Goal: Task Accomplishment & Management: Use online tool/utility

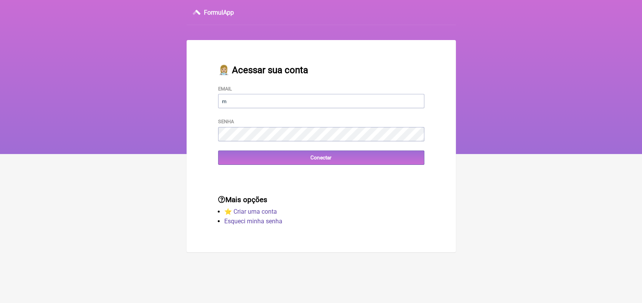
type input "[EMAIL_ADDRESS][DOMAIN_NAME]"
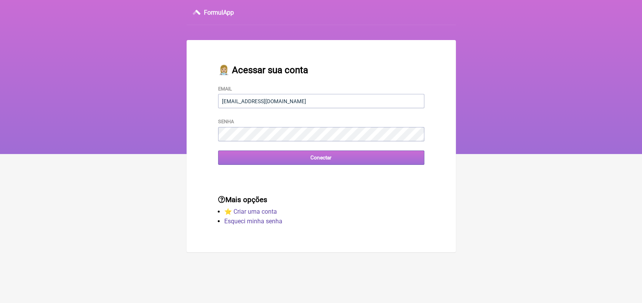
click at [318, 160] on input "Conectar" at bounding box center [321, 157] width 206 height 14
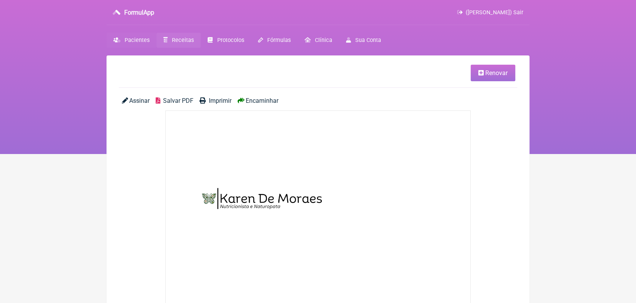
click at [143, 39] on span "Pacientes" at bounding box center [137, 40] width 25 height 7
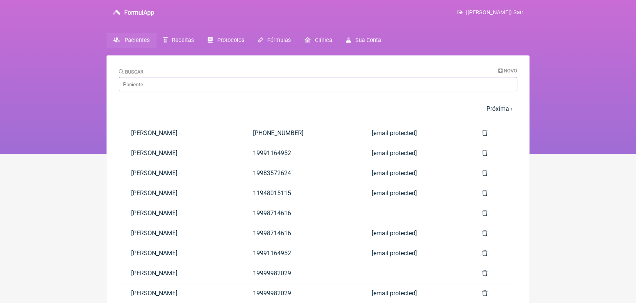
click at [270, 84] on input "Buscar" at bounding box center [318, 84] width 398 height 14
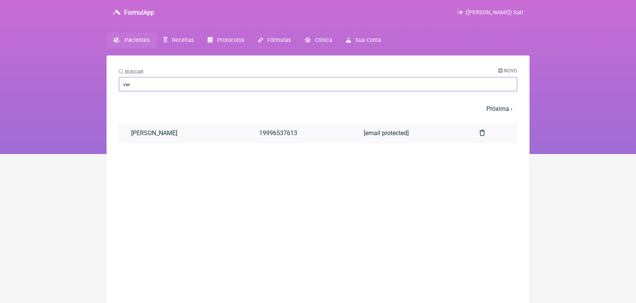
type input "ver"
click at [208, 130] on link "[PERSON_NAME]" at bounding box center [183, 133] width 128 height 20
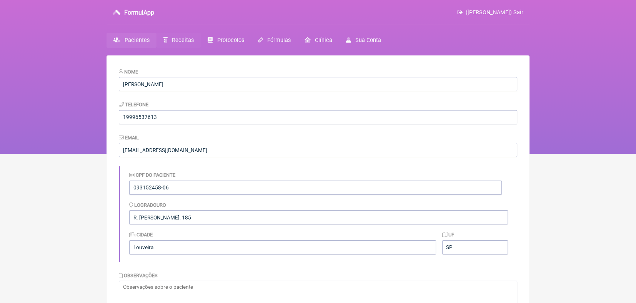
click at [183, 37] on span "Receitas" at bounding box center [183, 40] width 22 height 7
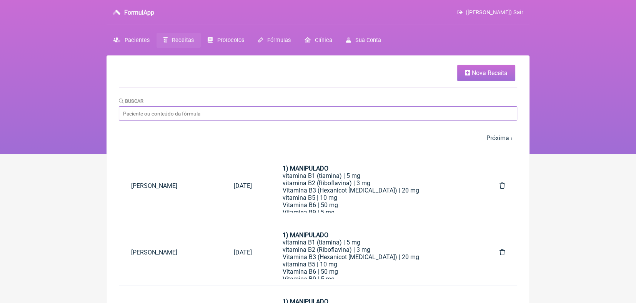
click at [211, 108] on input "Buscar" at bounding box center [318, 113] width 398 height 14
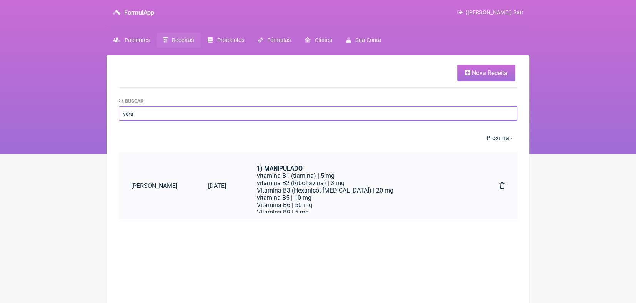
type input "vera"
click at [191, 184] on link "[PERSON_NAME]" at bounding box center [157, 186] width 77 height 20
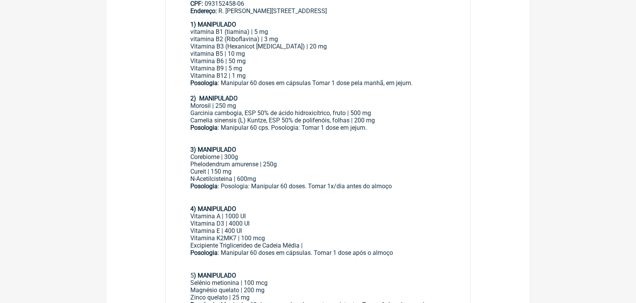
scroll to position [324, 0]
click at [109, 197] on main "Renovar Assinar Salvar PDF Imprimir Encaminhar Paciente: [PERSON_NAME] (1999653…" at bounding box center [318, 206] width 423 height 950
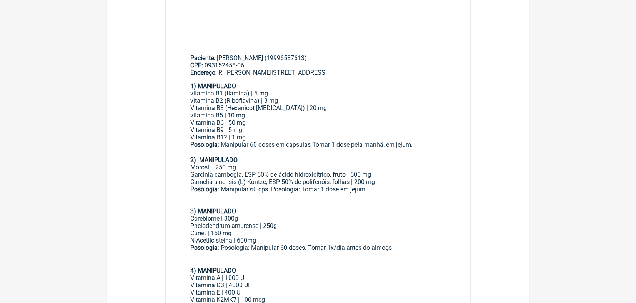
scroll to position [0, 0]
